Goal: Task Accomplishment & Management: Use online tool/utility

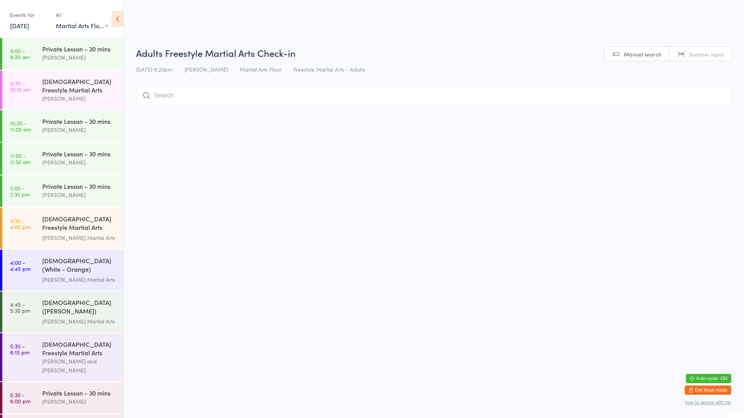
select select "0"
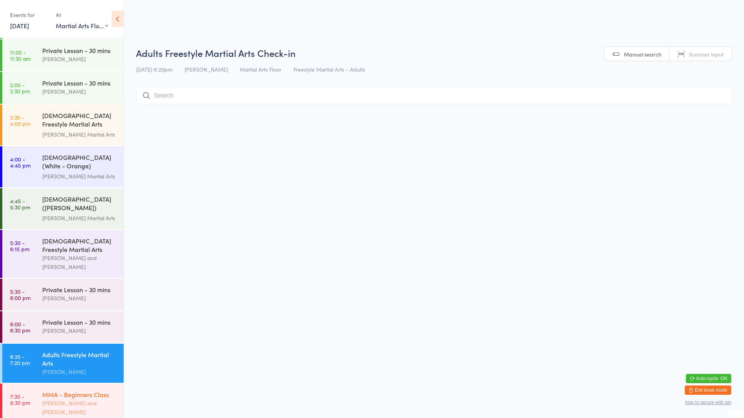
click at [83, 392] on div "MMA - Beginners Class" at bounding box center [79, 394] width 75 height 9
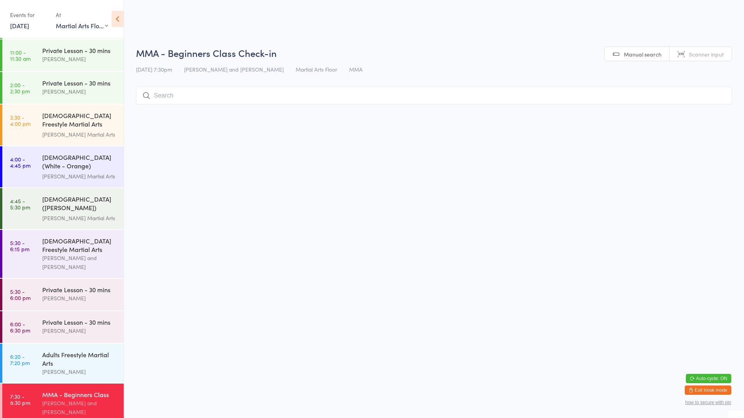
click at [297, 97] on input "search" at bounding box center [434, 96] width 596 height 18
type input "dom"
click at [709, 126] on button "Check in" at bounding box center [708, 129] width 31 height 11
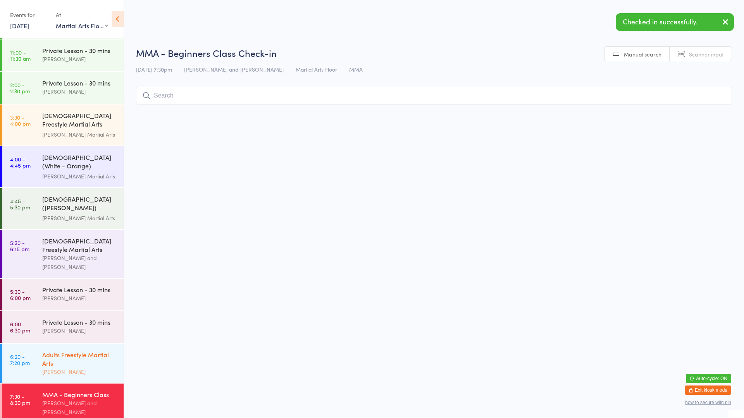
click at [95, 369] on div "[PERSON_NAME]" at bounding box center [79, 372] width 75 height 9
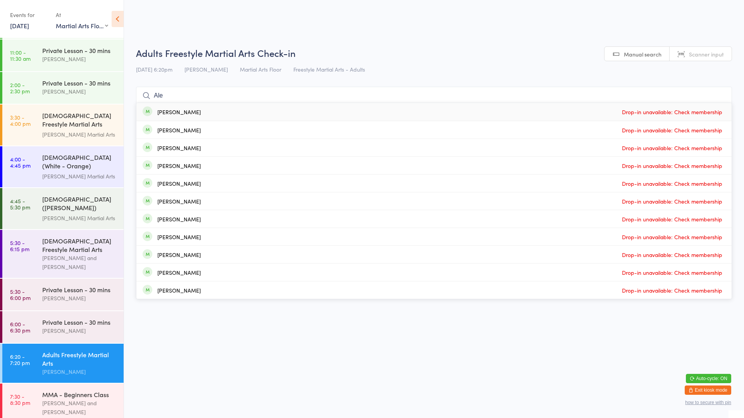
type input "[PERSON_NAME]"
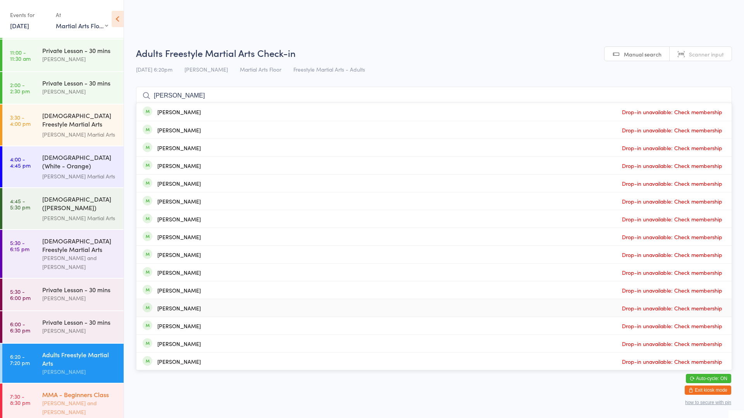
click at [29, 401] on time "7:30 - 8:30 pm" at bounding box center [20, 400] width 20 height 12
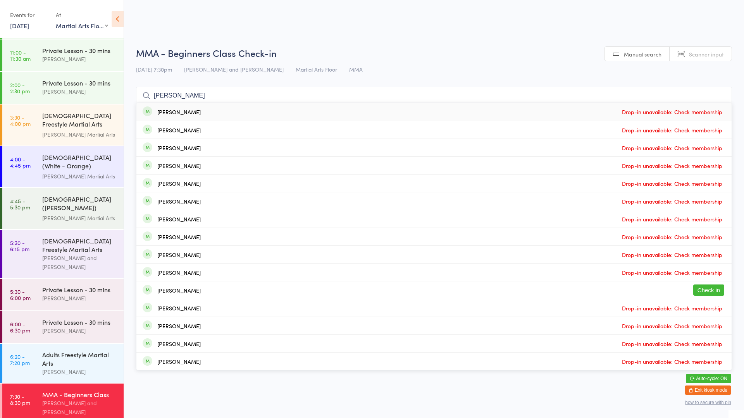
type input "[PERSON_NAME]"
click at [710, 289] on button "Check in" at bounding box center [708, 290] width 31 height 11
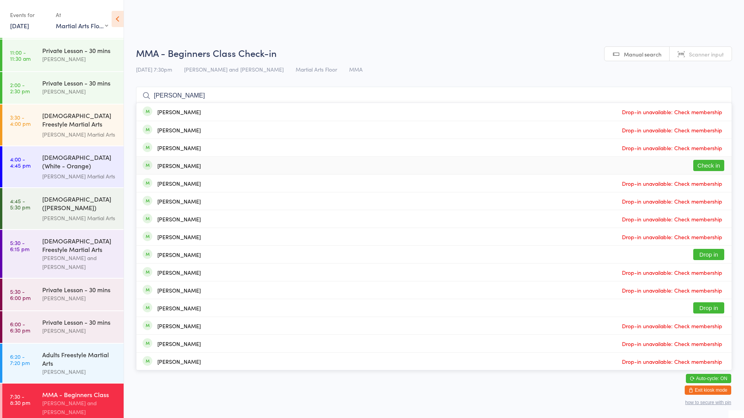
type input "[PERSON_NAME]"
click at [714, 164] on button "Check in" at bounding box center [708, 165] width 31 height 11
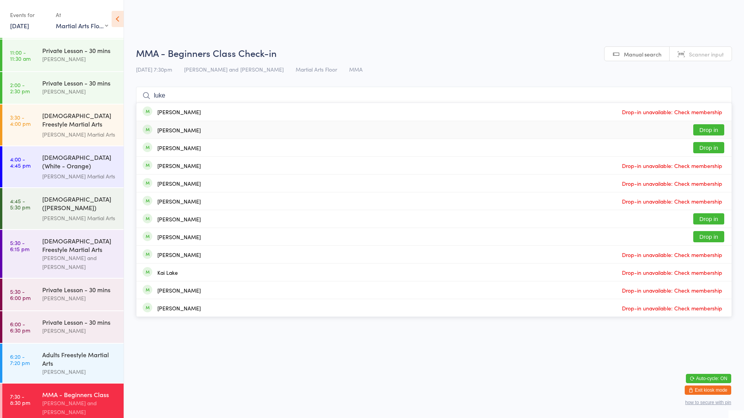
type input "luke"
click at [480, 133] on div "[PERSON_NAME] Drop in" at bounding box center [433, 129] width 595 height 17
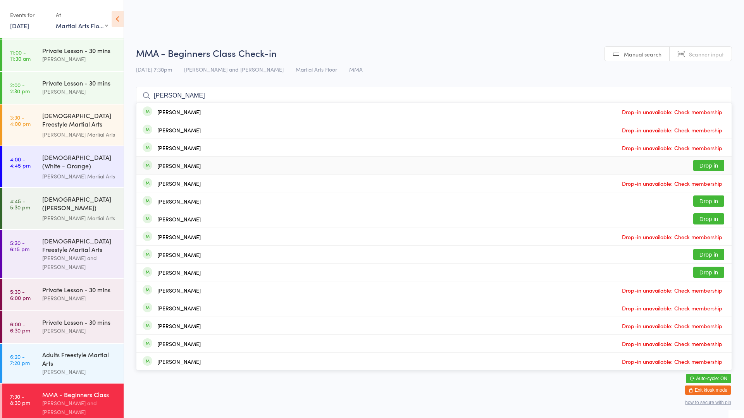
type input "[PERSON_NAME]"
click at [708, 164] on button "Drop in" at bounding box center [708, 165] width 31 height 11
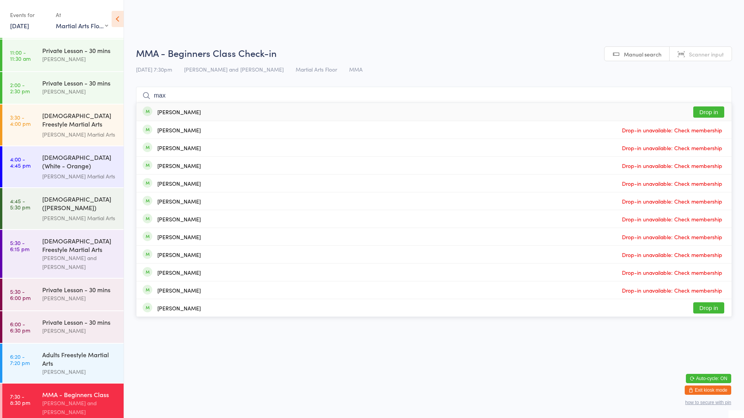
type input "max"
click at [708, 114] on button "Drop in" at bounding box center [708, 112] width 31 height 11
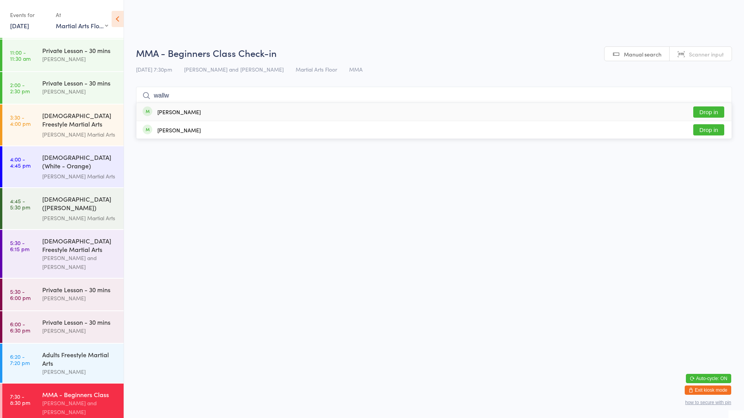
type input "wallw"
click at [212, 113] on div "[PERSON_NAME] Drop in" at bounding box center [433, 112] width 595 height 18
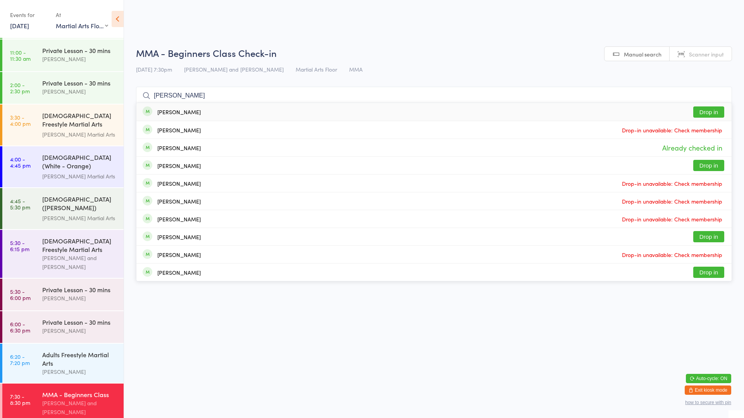
type input "[PERSON_NAME]"
click at [293, 112] on div "[PERSON_NAME] Drop in" at bounding box center [433, 112] width 595 height 18
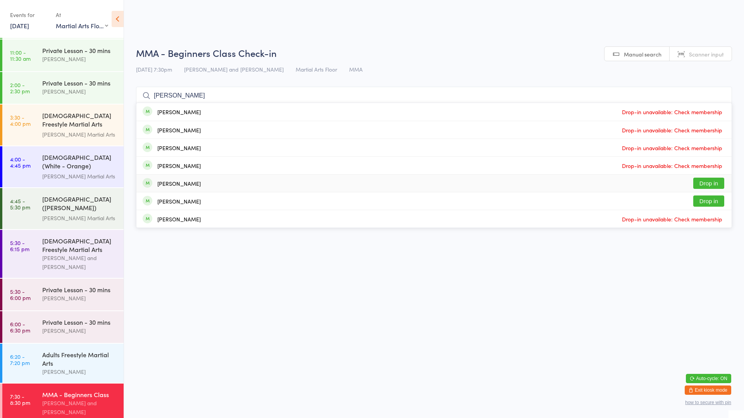
type input "[PERSON_NAME]"
click at [706, 185] on button "Drop in" at bounding box center [708, 183] width 31 height 11
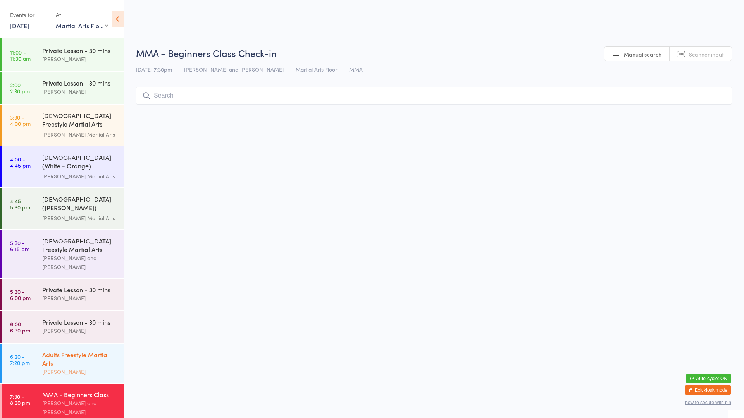
click at [80, 351] on div "Adults Freestyle Martial Arts" at bounding box center [79, 359] width 75 height 17
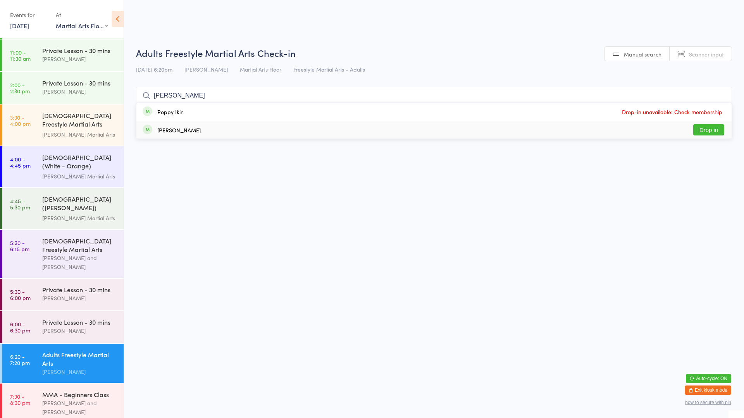
type input "[PERSON_NAME]"
click at [716, 131] on button "Drop in" at bounding box center [708, 129] width 31 height 11
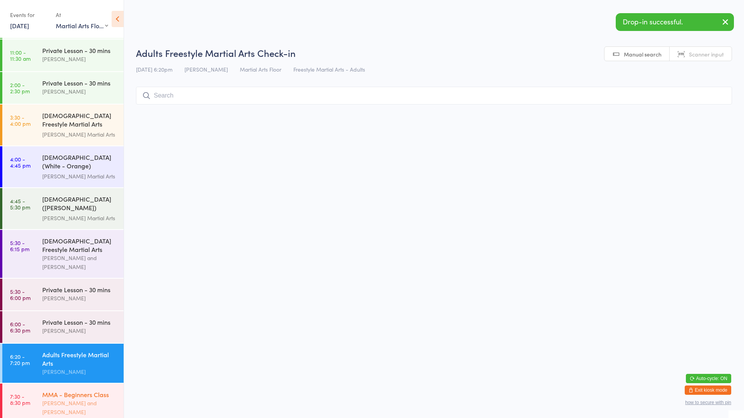
click at [48, 392] on div "MMA - Beginners Class" at bounding box center [79, 394] width 75 height 9
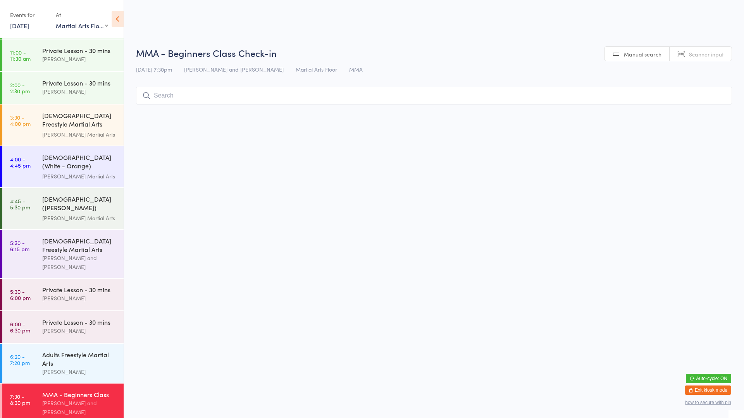
click at [254, 96] on input "search" at bounding box center [434, 96] width 596 height 18
type input "benprime"
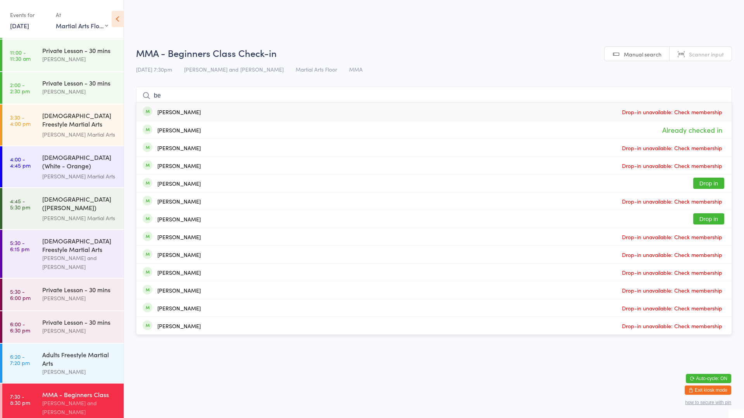
type input "b"
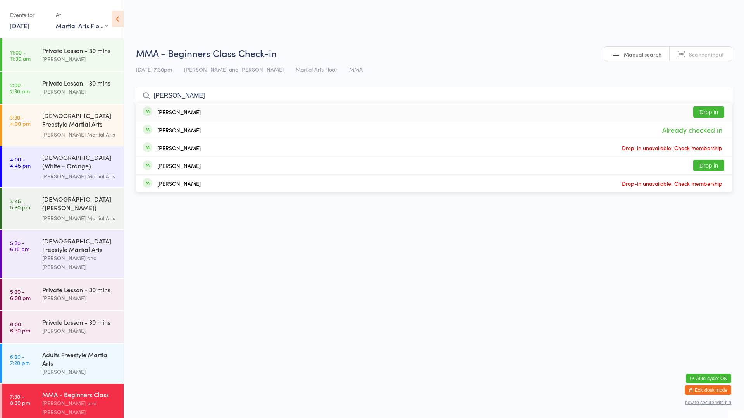
type input "[PERSON_NAME]"
click at [712, 110] on button "Drop in" at bounding box center [708, 112] width 31 height 11
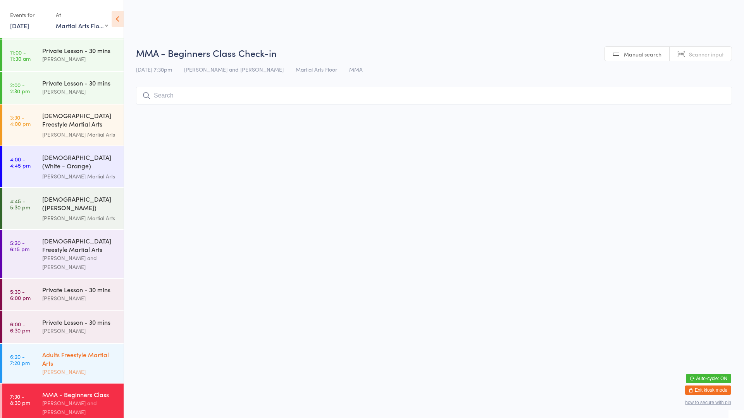
click at [82, 368] on div "[PERSON_NAME]" at bounding box center [79, 372] width 75 height 9
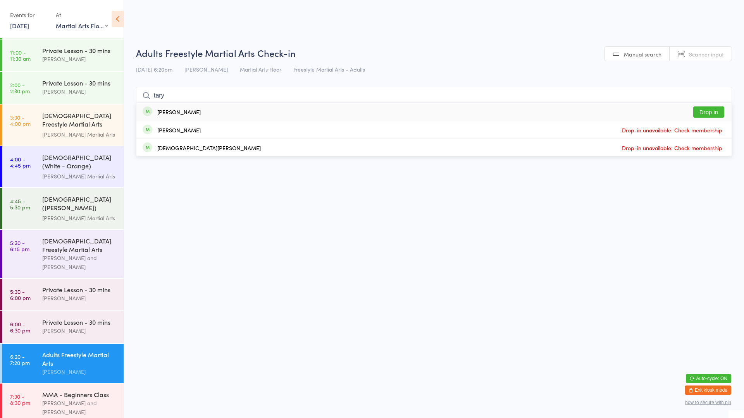
type input "tary"
click at [708, 116] on button "Drop in" at bounding box center [708, 112] width 31 height 11
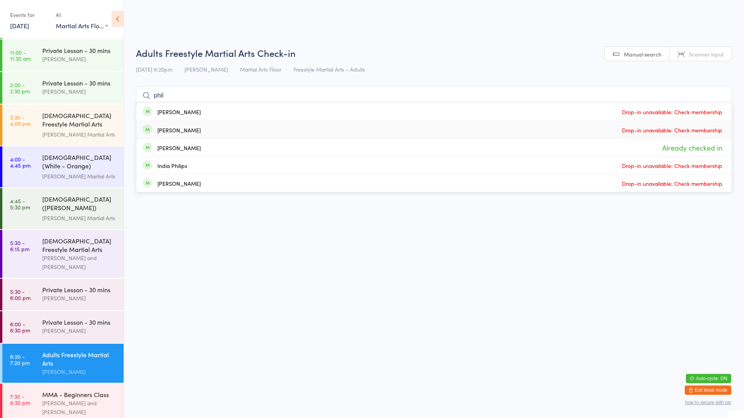
type input "phil"
click at [166, 129] on div "[PERSON_NAME]" at bounding box center [178, 130] width 43 height 6
type input "joban"
click at [709, 109] on button "Drop in" at bounding box center [708, 112] width 31 height 11
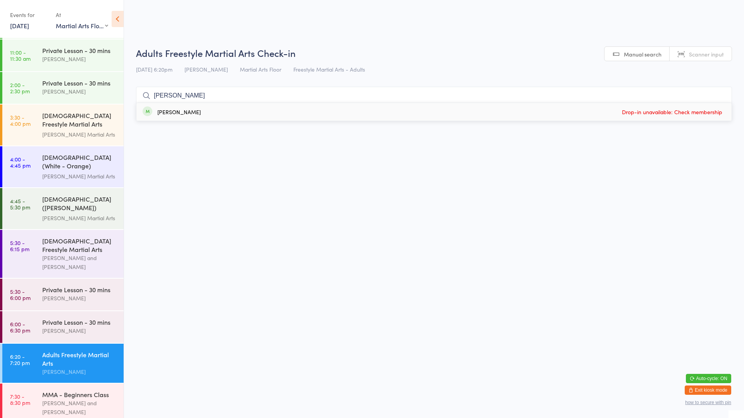
type input "[PERSON_NAME]"
click at [330, 115] on div "[PERSON_NAME] Drop-in unavailable: Check membership" at bounding box center [433, 112] width 595 height 18
